Goal: Transaction & Acquisition: Purchase product/service

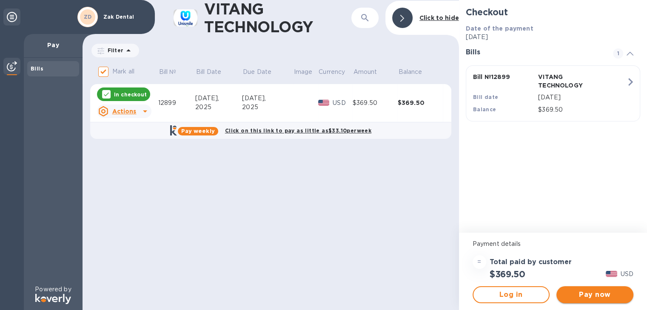
click at [601, 298] on span "Pay now" at bounding box center [594, 295] width 63 height 10
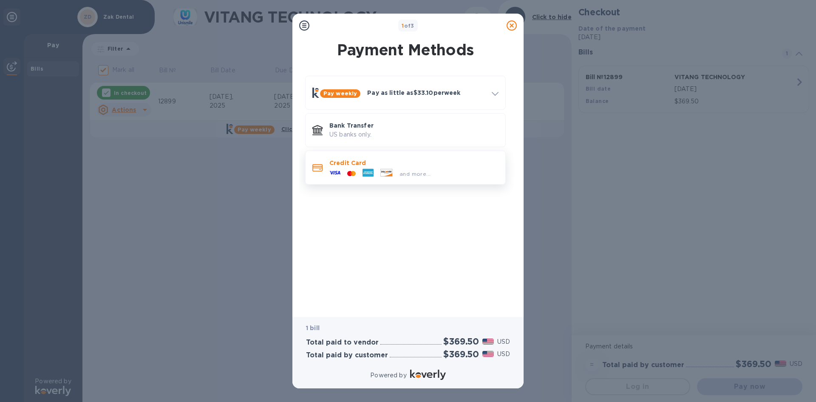
click at [364, 159] on p "Credit Card" at bounding box center [414, 163] width 169 height 9
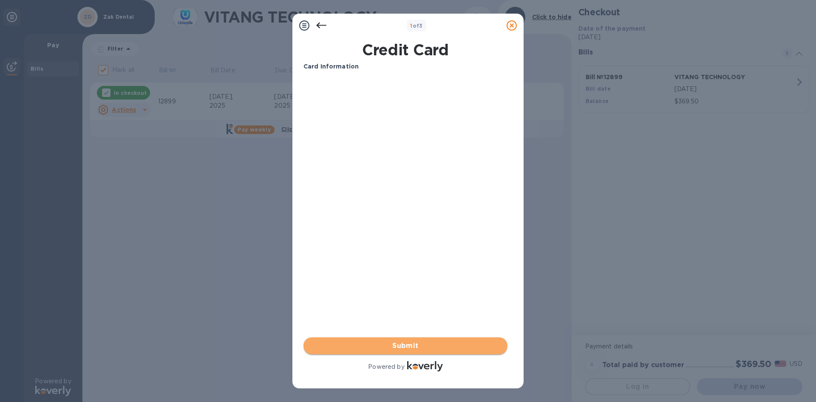
click at [405, 310] on span "Submit" at bounding box center [405, 346] width 190 height 10
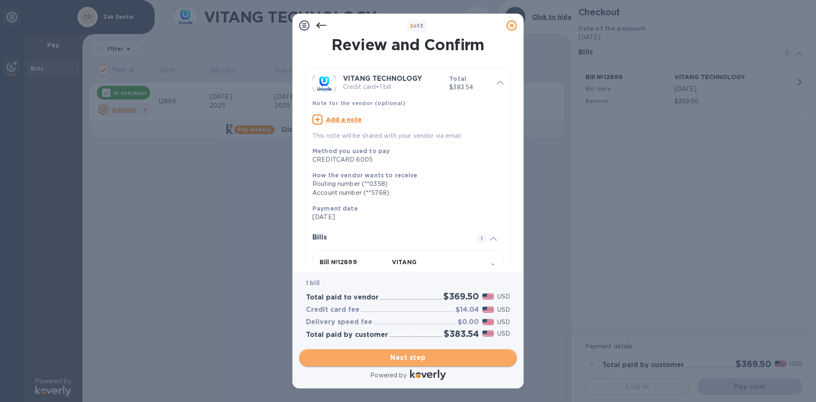
click at [414, 310] on span "Next step" at bounding box center [408, 357] width 204 height 10
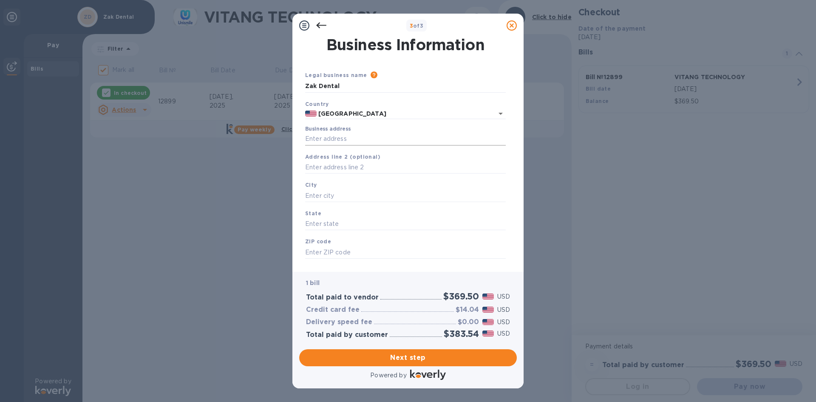
click at [316, 136] on input "Business address" at bounding box center [405, 139] width 201 height 13
type input "[STREET_ADDRESS]"
type input "Palos Verdes Estates"
type input "CA"
type input "90274"
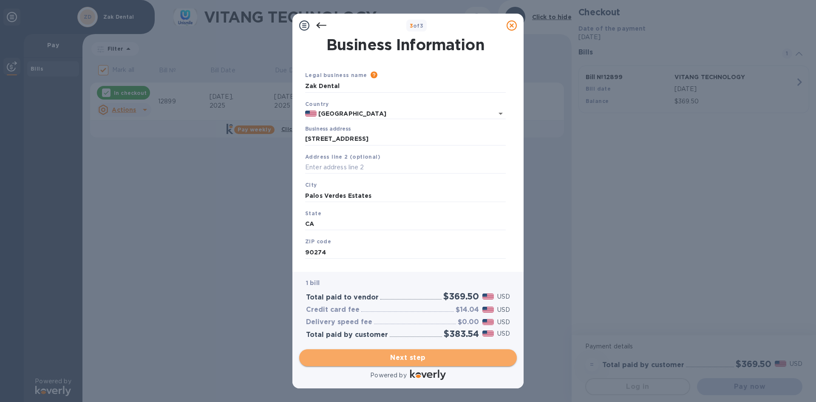
click at [422, 310] on span "Next step" at bounding box center [408, 357] width 204 height 10
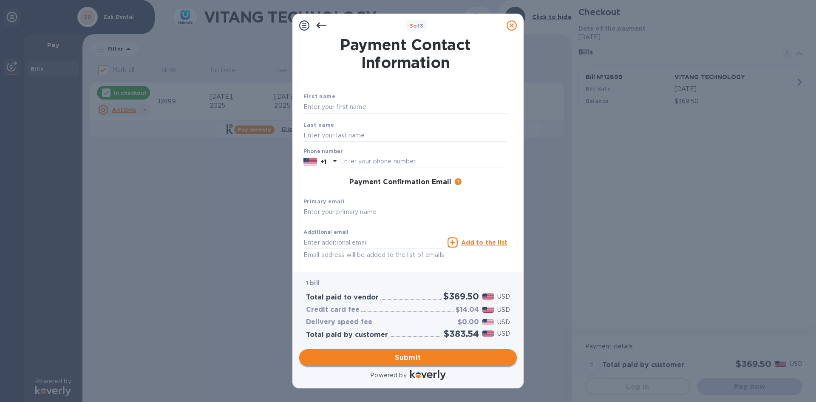
click at [419, 310] on span "Submit" at bounding box center [408, 357] width 204 height 10
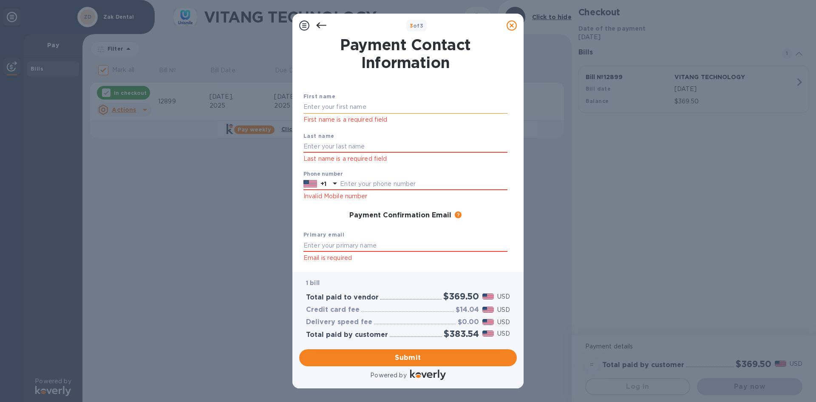
click at [317, 106] on input "text" at bounding box center [406, 107] width 204 height 13
type input "[PERSON_NAME]"
type input "Zak"
type input "8182103315"
type input "[EMAIL_ADDRESS][DOMAIN_NAME]"
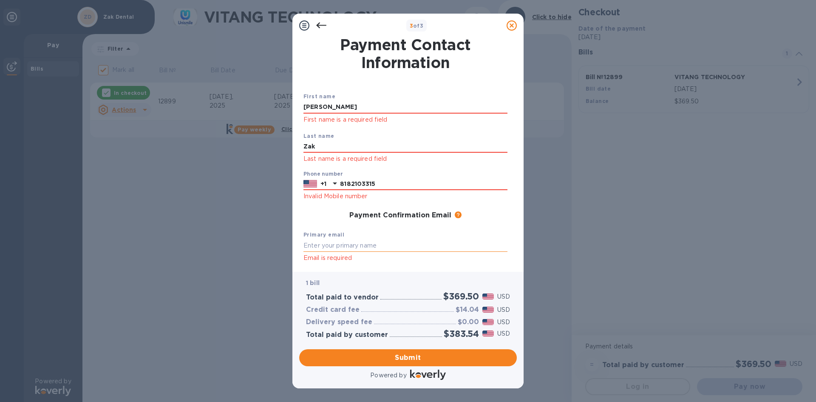
click at [353, 245] on input "text" at bounding box center [406, 245] width 204 height 13
click at [331, 247] on input "[EMAIL_ADDRESS][DOMAIN_NAME]" at bounding box center [406, 245] width 204 height 13
drag, startPoint x: 347, startPoint y: 245, endPoint x: 331, endPoint y: 246, distance: 15.8
click at [331, 246] on input "[EMAIL_ADDRESS][DOMAIN_NAME]" at bounding box center [406, 245] width 204 height 13
type input "[EMAIL_ADDRESS][DOMAIN_NAME]"
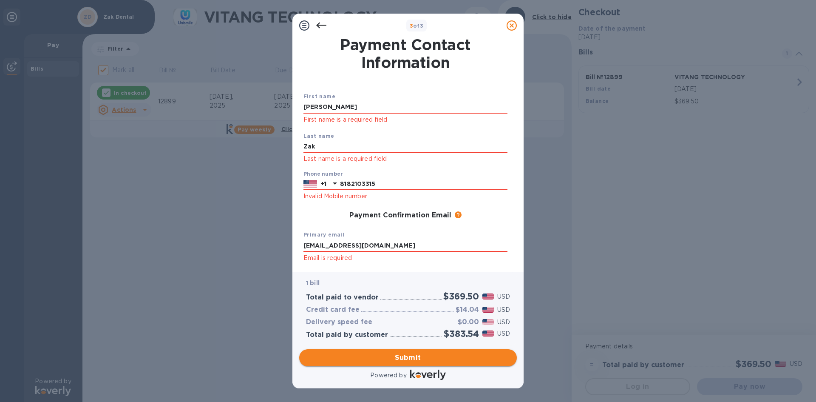
click at [413, 310] on span "Submit" at bounding box center [408, 357] width 204 height 10
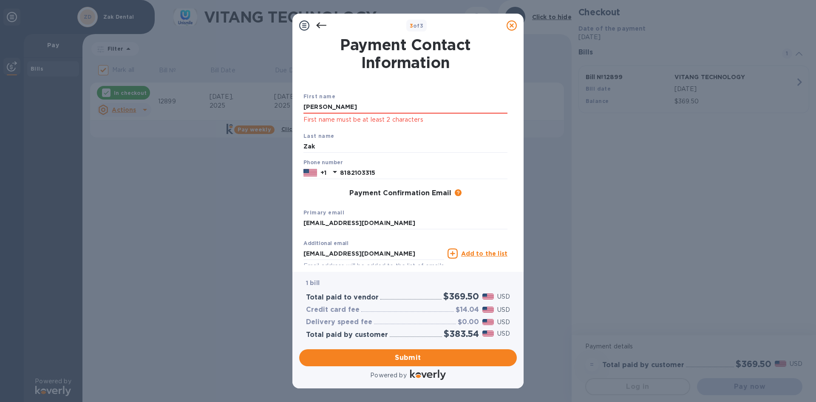
drag, startPoint x: 322, startPoint y: 110, endPoint x: 299, endPoint y: 111, distance: 22.6
click at [299, 111] on div "Payment Contact Information First name [PERSON_NAME] First name must be at leas…" at bounding box center [408, 150] width 218 height 227
type input "[PERSON_NAME]"
click at [327, 119] on p "First name must be at least 2 characters" at bounding box center [406, 120] width 204 height 10
click at [358, 101] on input "[PERSON_NAME]" at bounding box center [406, 107] width 204 height 13
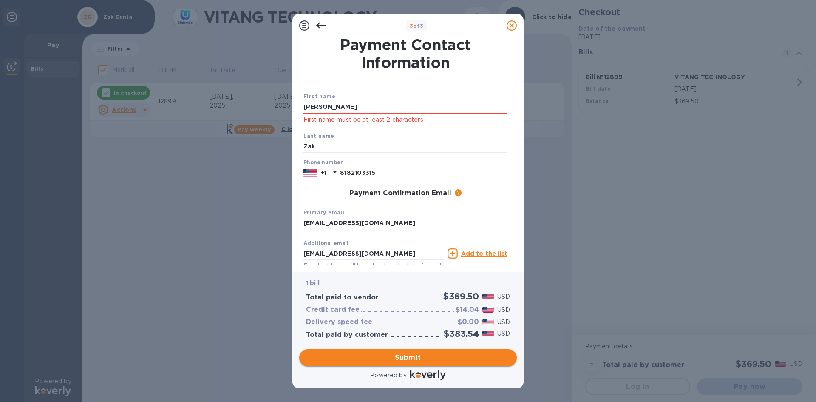
click at [425, 310] on span "Submit" at bounding box center [408, 357] width 204 height 10
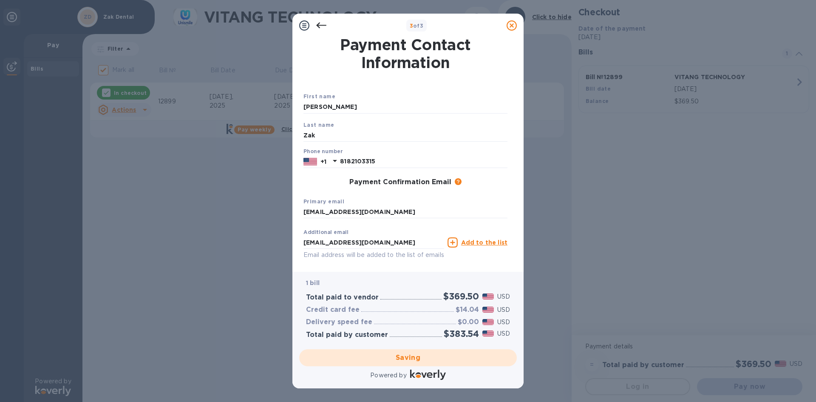
checkbox input "false"
